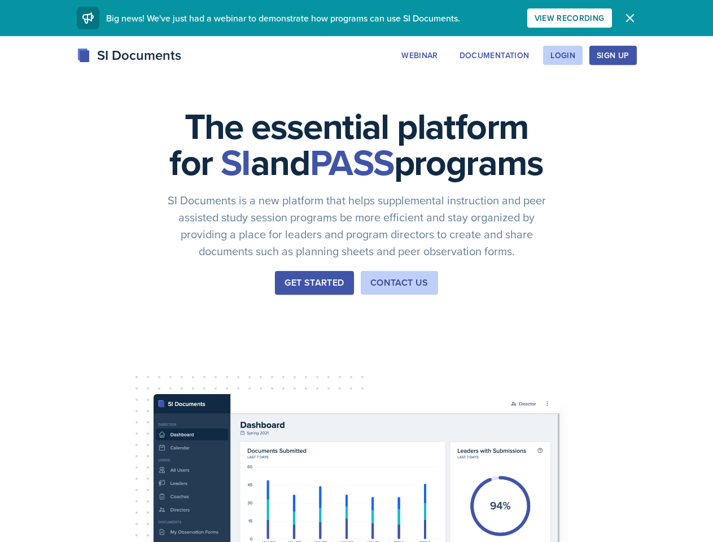
click at [356, 271] on div "The essential platform for SI and PASS programs SI Documents is a new platform …" at bounding box center [356, 378] width 713 height 685
click at [604, 18] on div "View Recording" at bounding box center [569, 18] width 70 height 9
click at [633, 18] on icon "button" at bounding box center [629, 18] width 7 height 7
click at [488, 55] on div "The essential platform for SI and PASS programs SI Documents is a new platform …" at bounding box center [356, 378] width 713 height 685
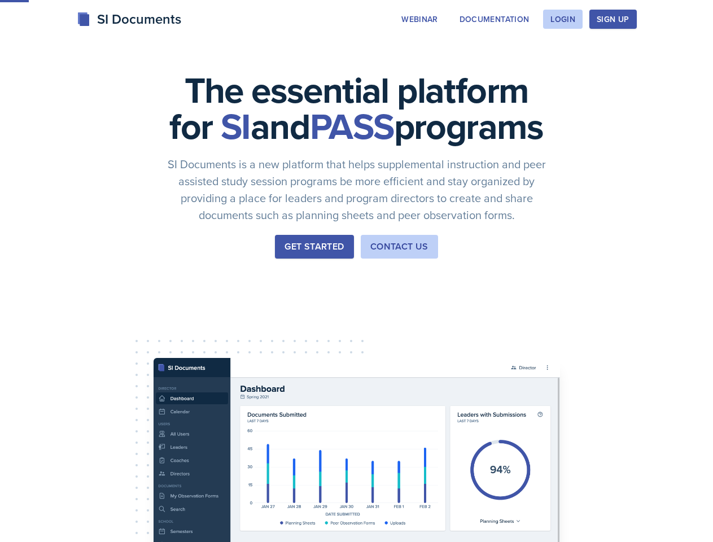
click at [562, 55] on div "The essential platform for SI and PASS programs SI Documents is a new platform …" at bounding box center [356, 342] width 713 height 685
click at [630, 55] on div "The essential platform for SI and PASS programs SI Documents is a new platform …" at bounding box center [356, 342] width 713 height 685
click at [680, 55] on div "The essential platform for SI and PASS programs SI Documents is a new platform …" at bounding box center [356, 342] width 713 height 685
click at [67, 354] on div "The essential platform for SI and PASS programs SI Documents is a new platform …" at bounding box center [356, 342] width 713 height 685
click at [152, 354] on div "The essential platform for SI and PASS programs SI Documents is a new platform …" at bounding box center [356, 342] width 713 height 685
